Goal: Task Accomplishment & Management: Manage account settings

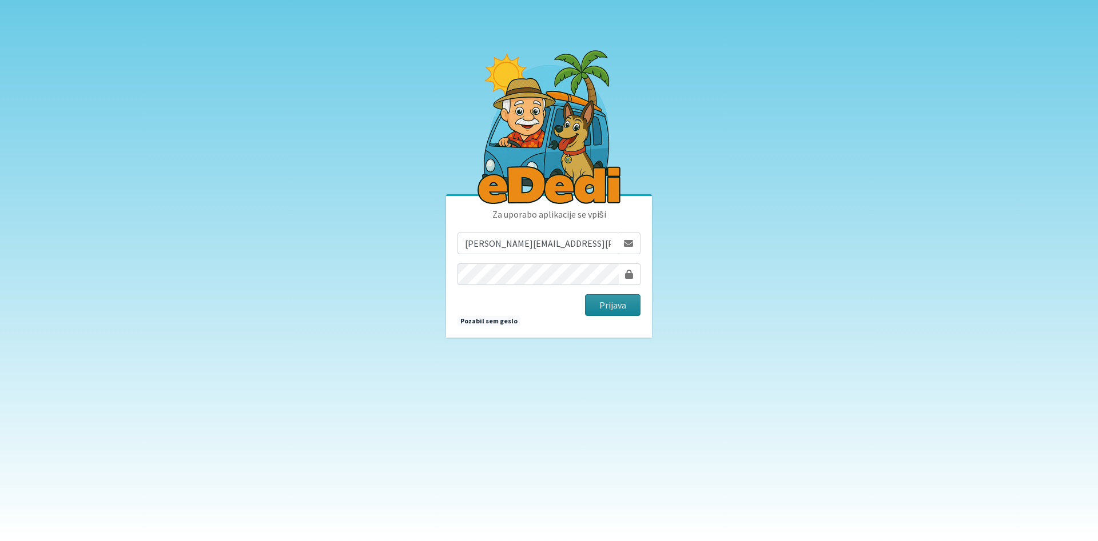
drag, startPoint x: 0, startPoint y: 0, endPoint x: 595, endPoint y: 301, distance: 666.5
click at [581, 300] on div "Prijava" at bounding box center [549, 305] width 192 height 22
click at [600, 301] on button "Prijava" at bounding box center [612, 305] width 55 height 22
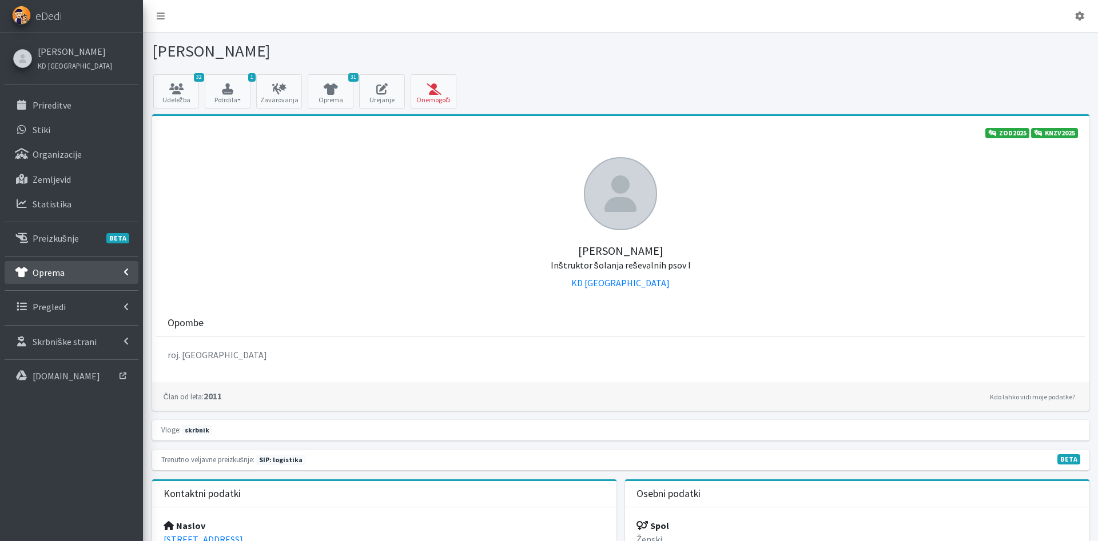
click at [65, 276] on link "Oprema" at bounding box center [72, 272] width 134 height 23
click at [85, 324] on p "Izposojeni artikli" at bounding box center [66, 322] width 67 height 11
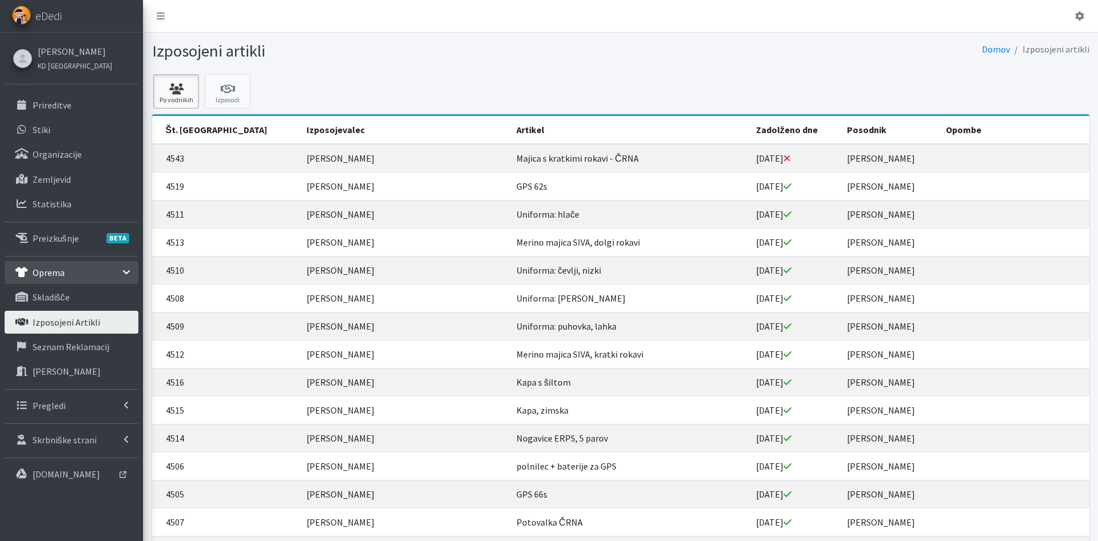
click at [182, 94] on icon at bounding box center [176, 88] width 39 height 11
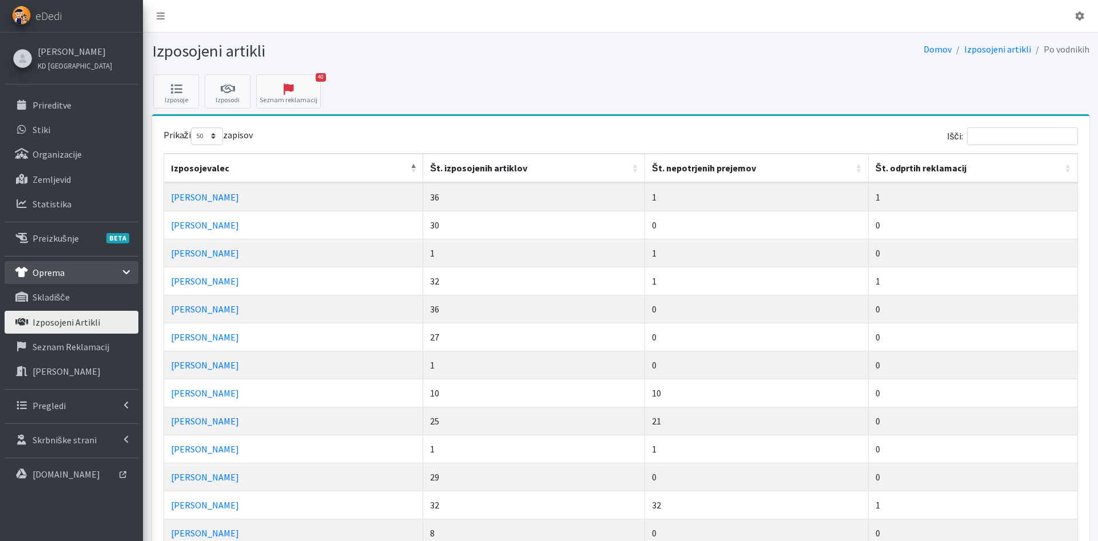
select select "50"
click at [724, 170] on th "Št. nepotrjenih prejemov" at bounding box center [757, 168] width 224 height 29
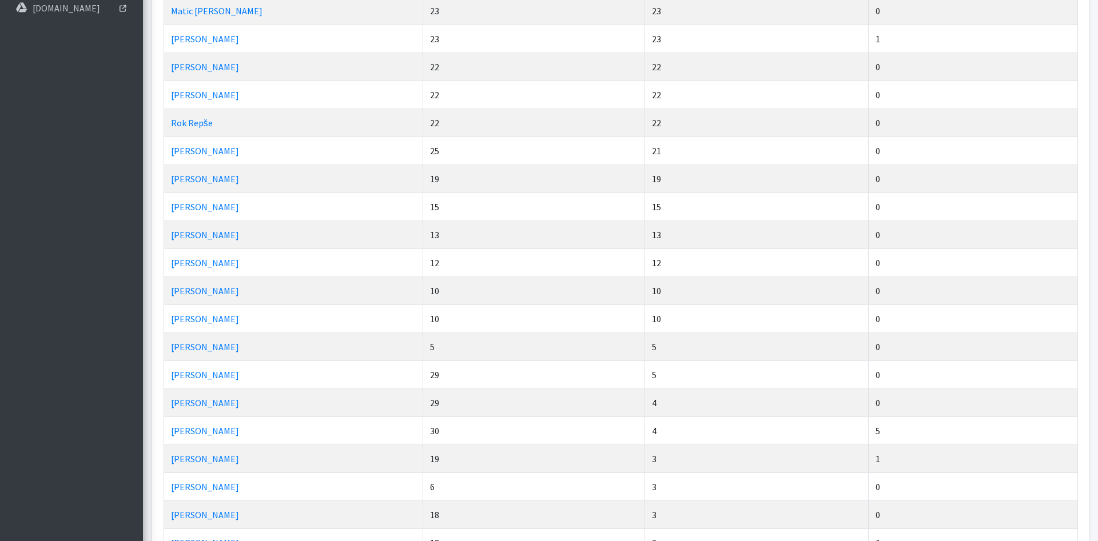
scroll to position [816, 0]
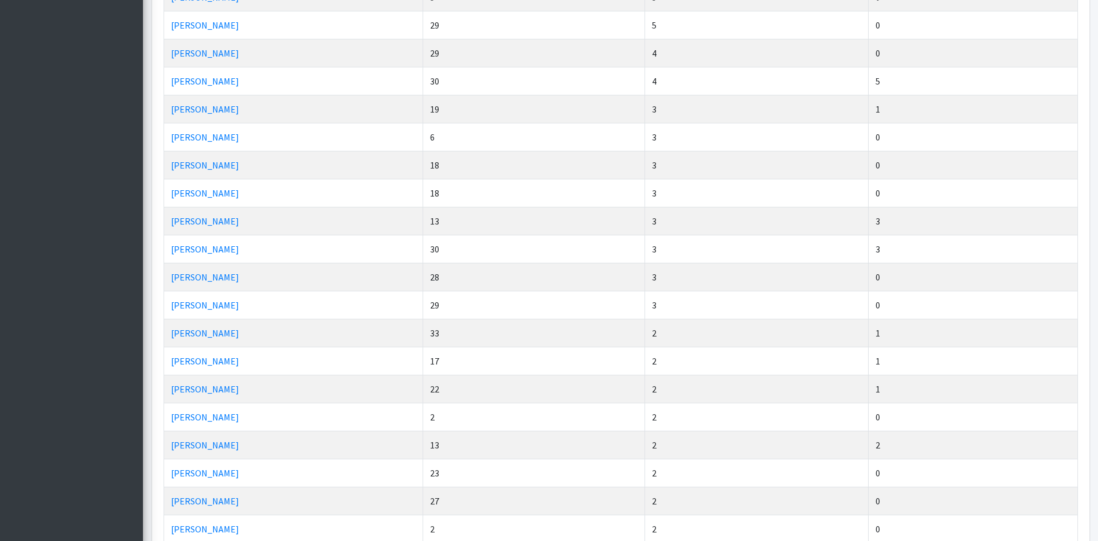
drag, startPoint x: 659, startPoint y: 114, endPoint x: 152, endPoint y: 114, distance: 507.1
click at [152, 114] on div "Prikaži 10 25 50 100 zapisov Išči: Izposojevalec Št. izposojenih artiklov Št. n…" at bounding box center [620, 53] width 937 height 1507
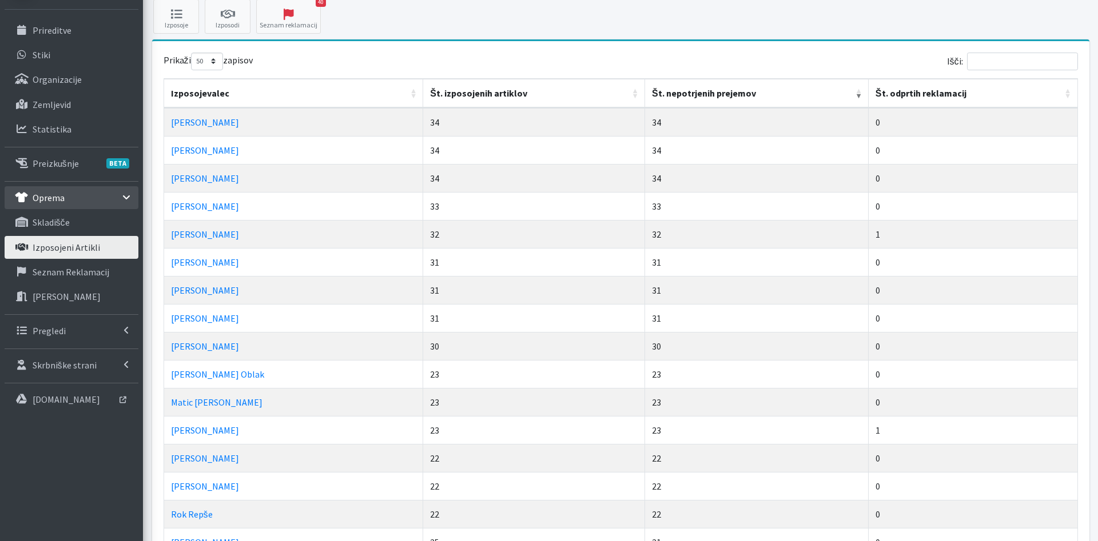
scroll to position [58, 0]
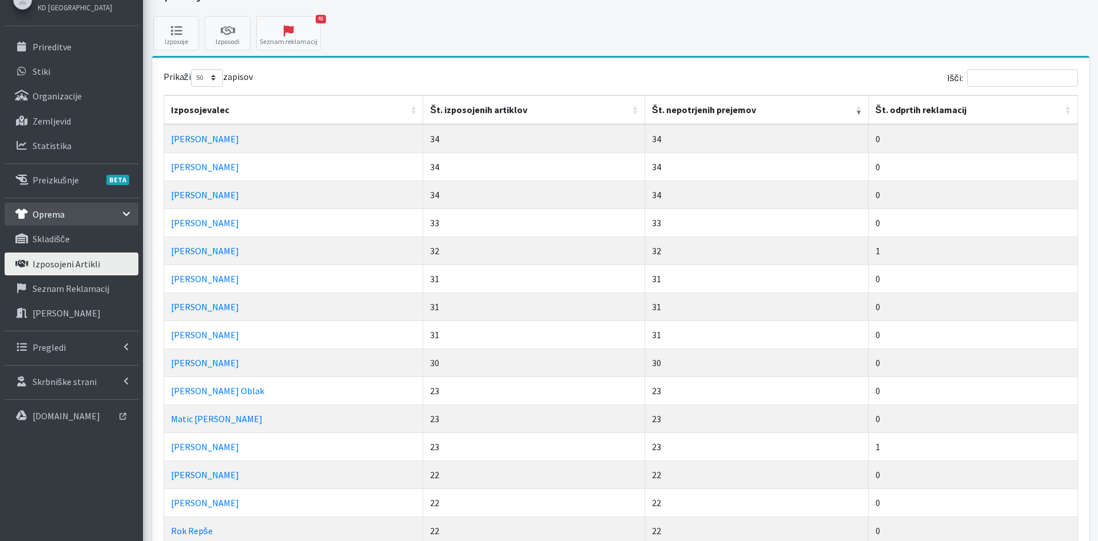
drag, startPoint x: 268, startPoint y: 147, endPoint x: 163, endPoint y: 146, distance: 105.2
click at [258, 106] on th "Izposojevalec" at bounding box center [294, 109] width 260 height 29
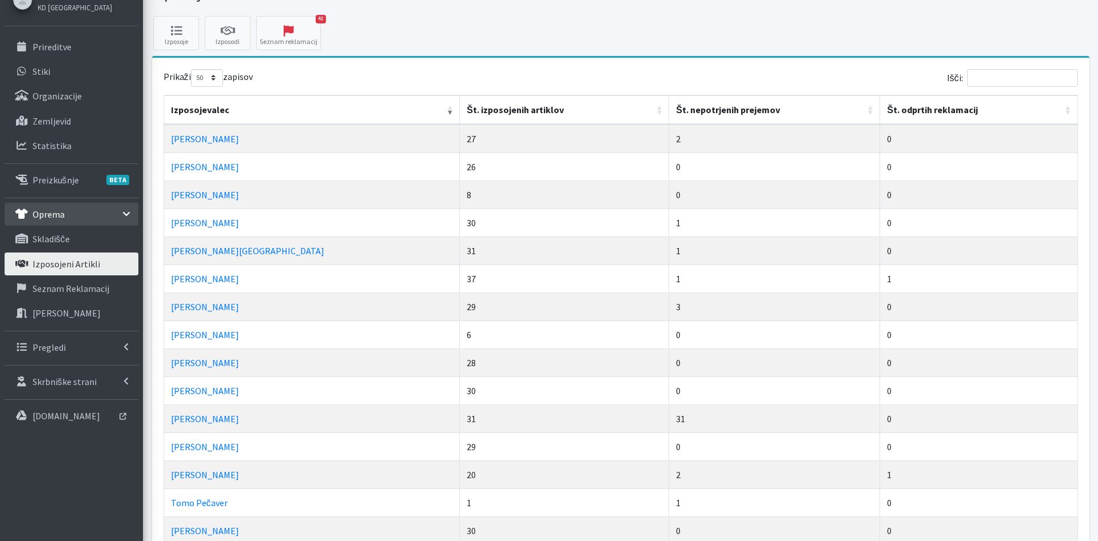
drag, startPoint x: 649, startPoint y: 96, endPoint x: 657, endPoint y: 97, distance: 8.7
click at [669, 97] on th "Št. nepotrjenih prejemov" at bounding box center [774, 109] width 211 height 29
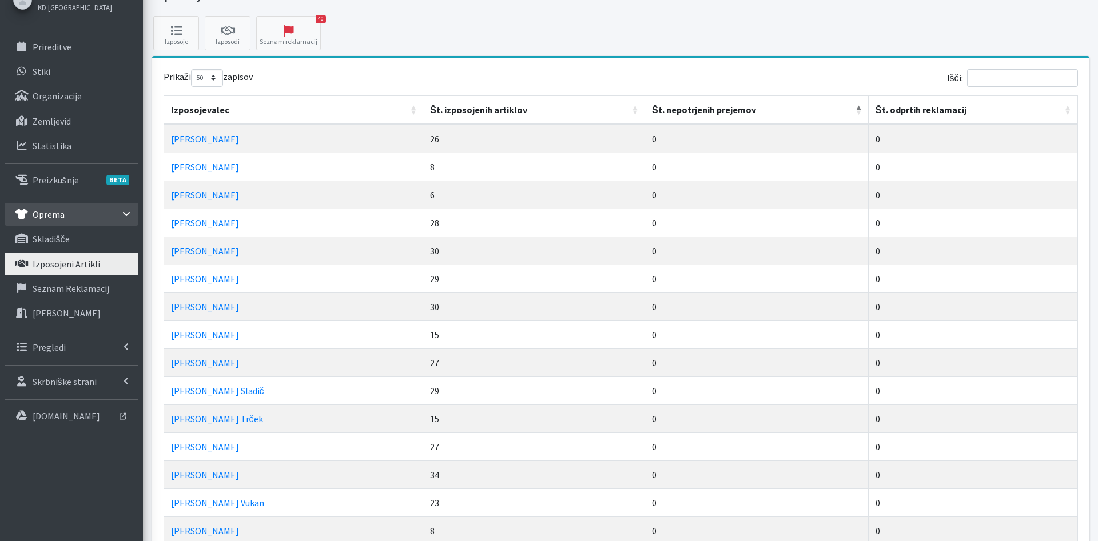
click at [664, 105] on th "Št. nepotrjenih prejemov" at bounding box center [757, 109] width 224 height 29
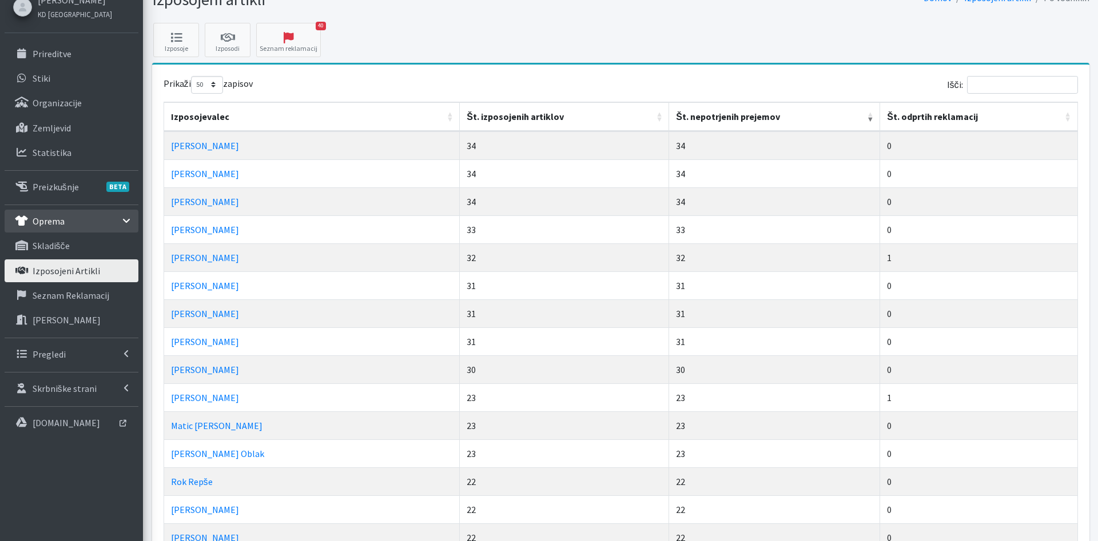
scroll to position [0, 0]
